Goal: Task Accomplishment & Management: Use online tool/utility

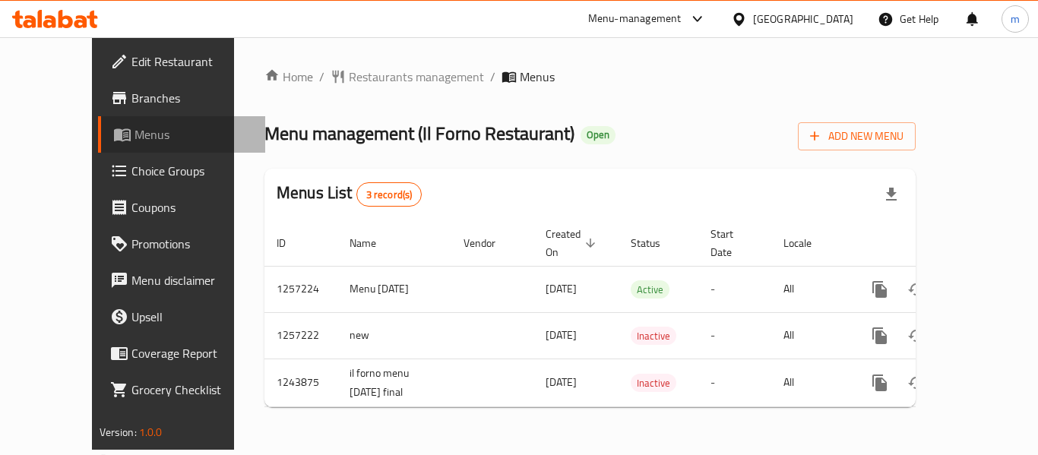
click at [135, 138] on span "Menus" at bounding box center [194, 134] width 119 height 18
click at [132, 166] on span "Choice Groups" at bounding box center [193, 171] width 122 height 18
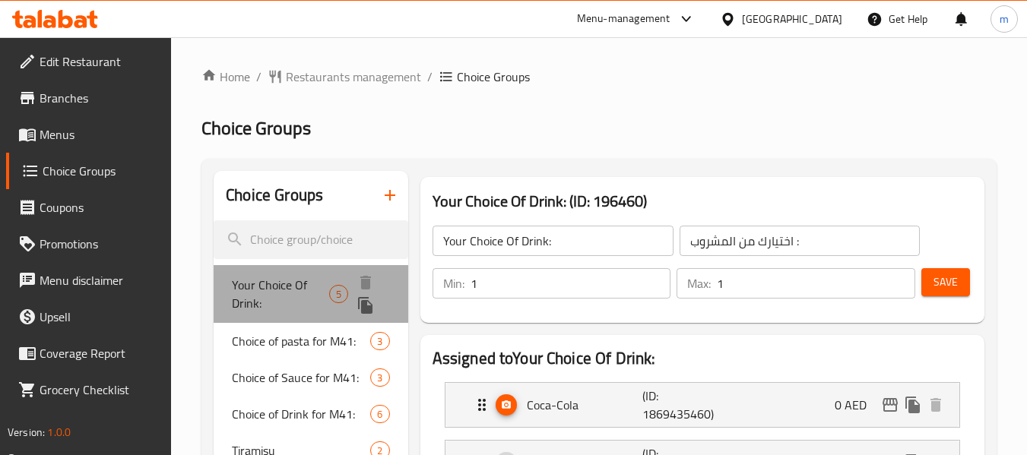
click at [277, 283] on span "Your Choice Of Drink:" at bounding box center [280, 294] width 97 height 36
click at [295, 284] on span "Your Choice Of Drink:" at bounding box center [280, 294] width 97 height 36
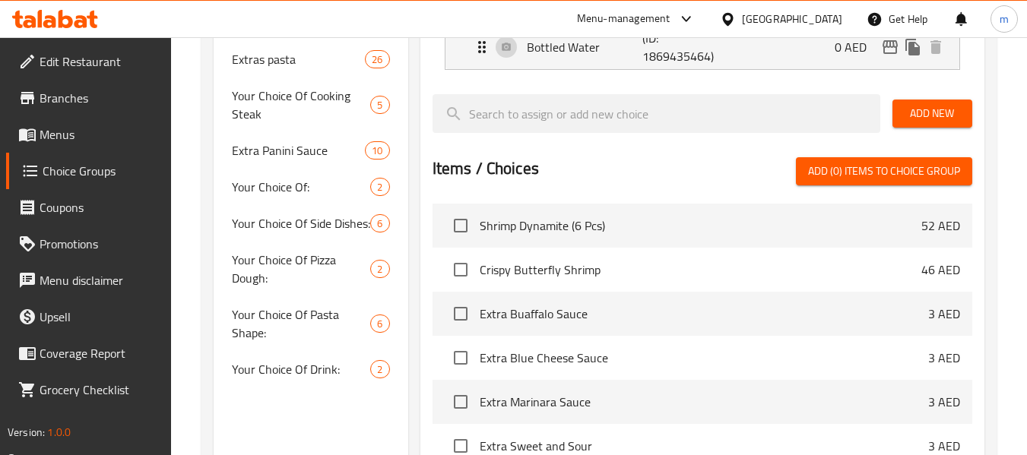
scroll to position [608, 0]
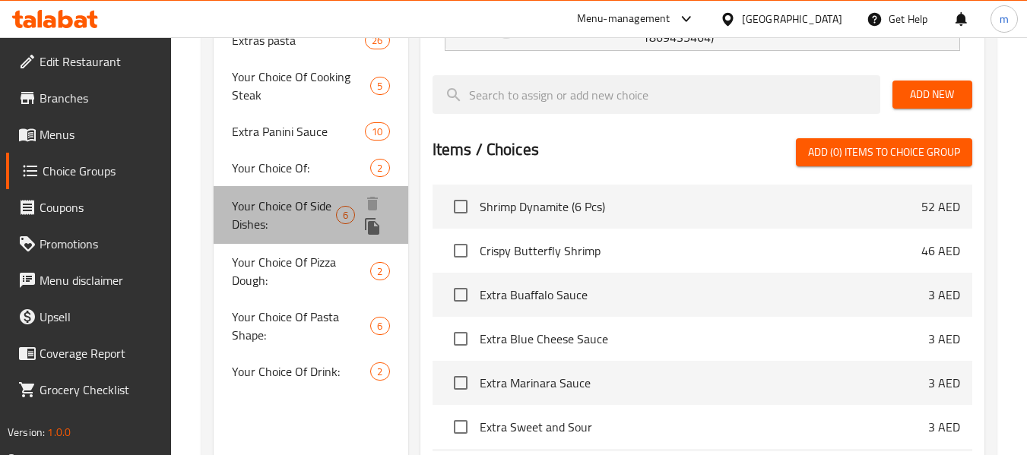
click at [290, 201] on span "Your Choice Of Side Dishes:" at bounding box center [284, 215] width 104 height 36
type input "Your Choice Of Side Dishes:"
type input "اختيارك من الاطباق الجانبية :"
type input "2"
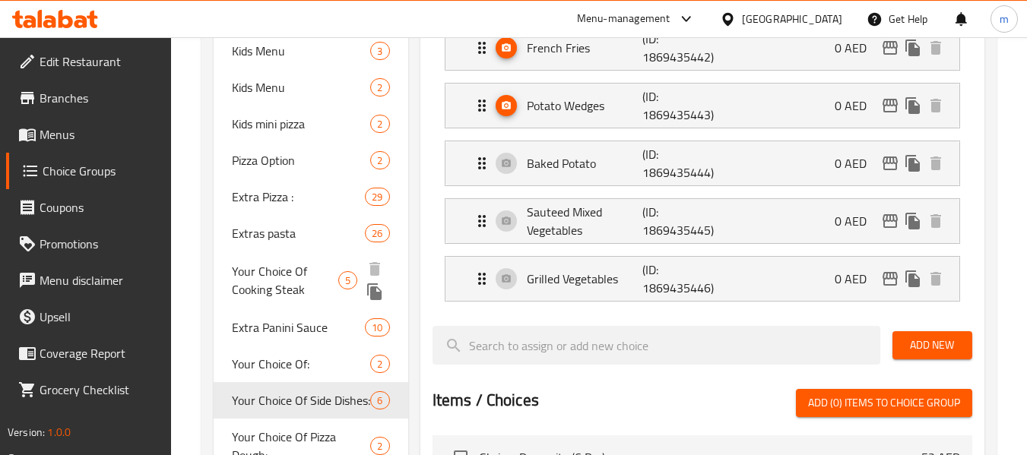
scroll to position [456, 0]
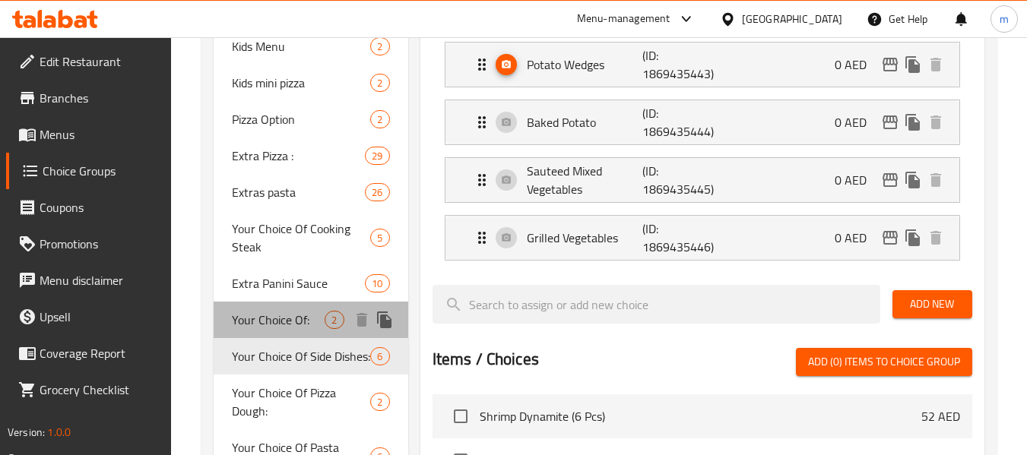
click at [284, 317] on span "Your Choice Of:" at bounding box center [278, 320] width 93 height 18
type input "Your Choice Of:"
type input "اختيارك من :"
type input "1"
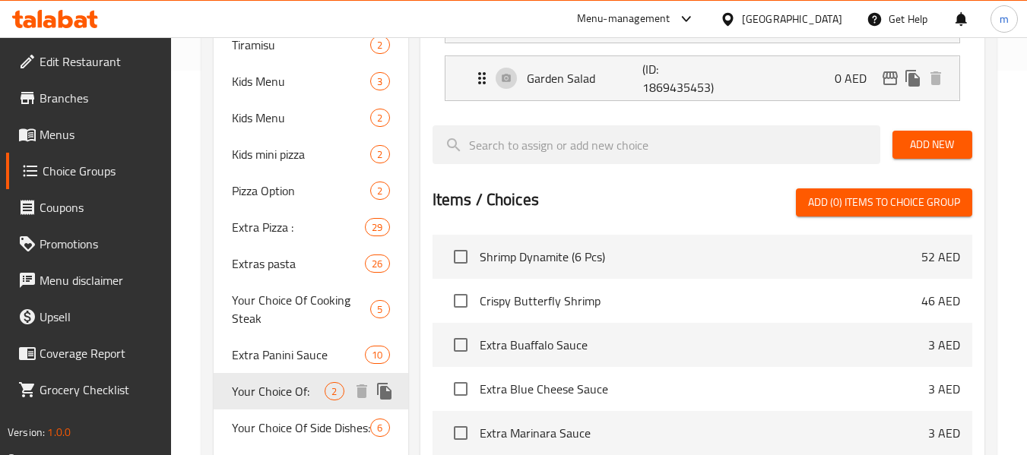
scroll to position [532, 0]
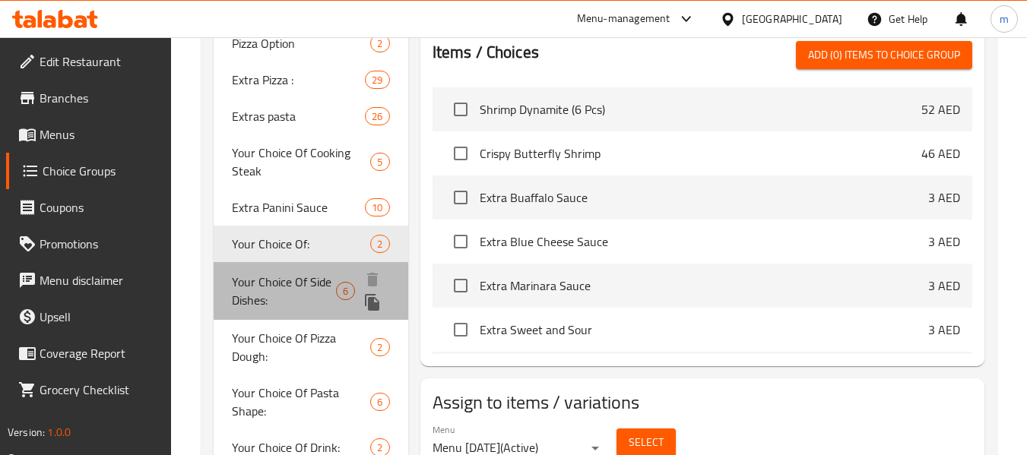
click at [293, 287] on span "Your Choice Of Side Dishes:" at bounding box center [284, 291] width 104 height 36
type input "Your Choice Of Side Dishes:"
type input "اختيارك من الاطباق الجانبية :"
type input "2"
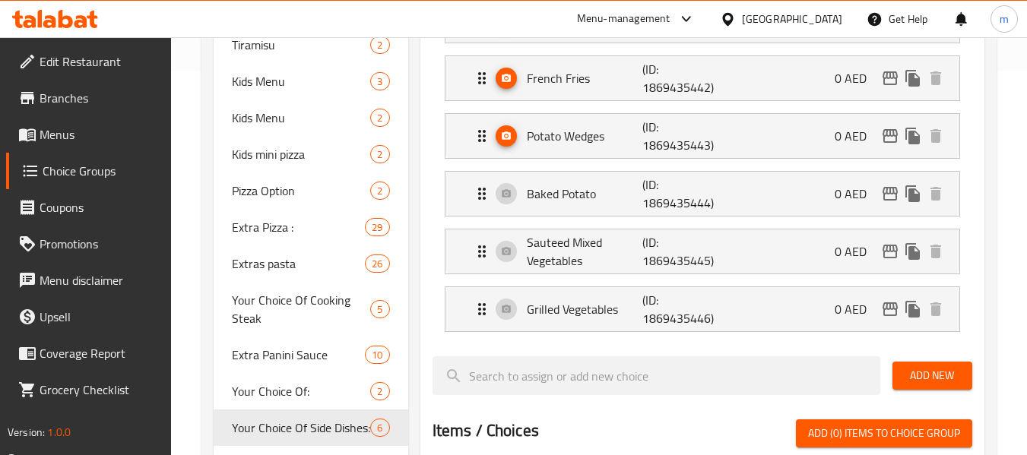
scroll to position [456, 0]
